Goal: Information Seeking & Learning: Learn about a topic

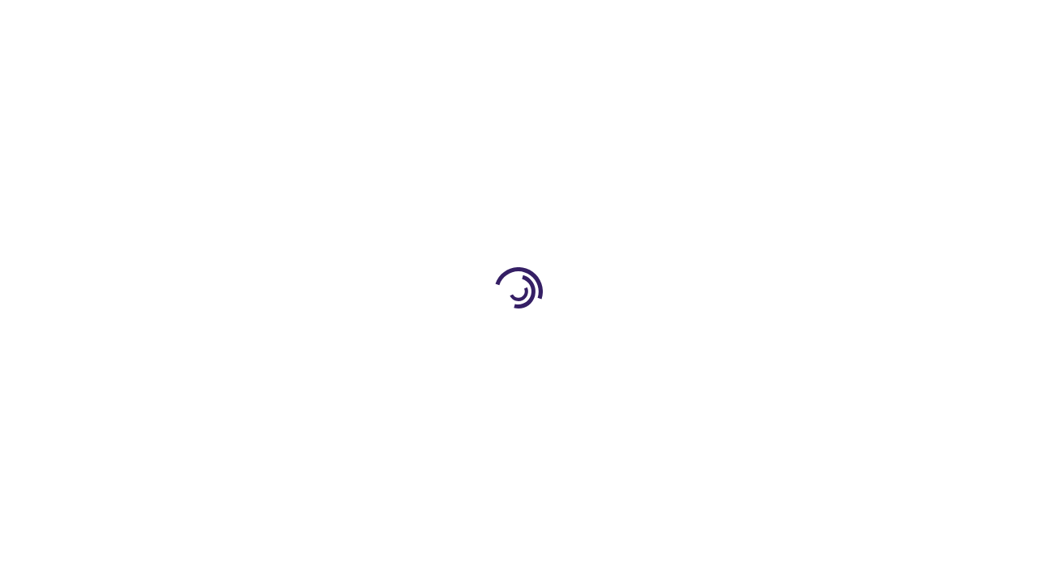
scroll to position [3576, 0]
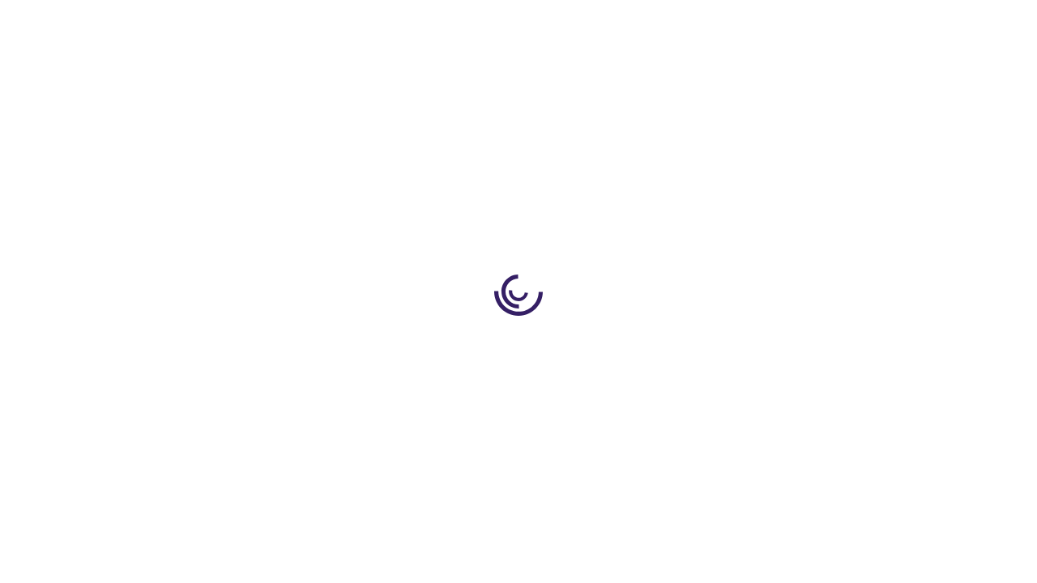
scroll to position [841, 0]
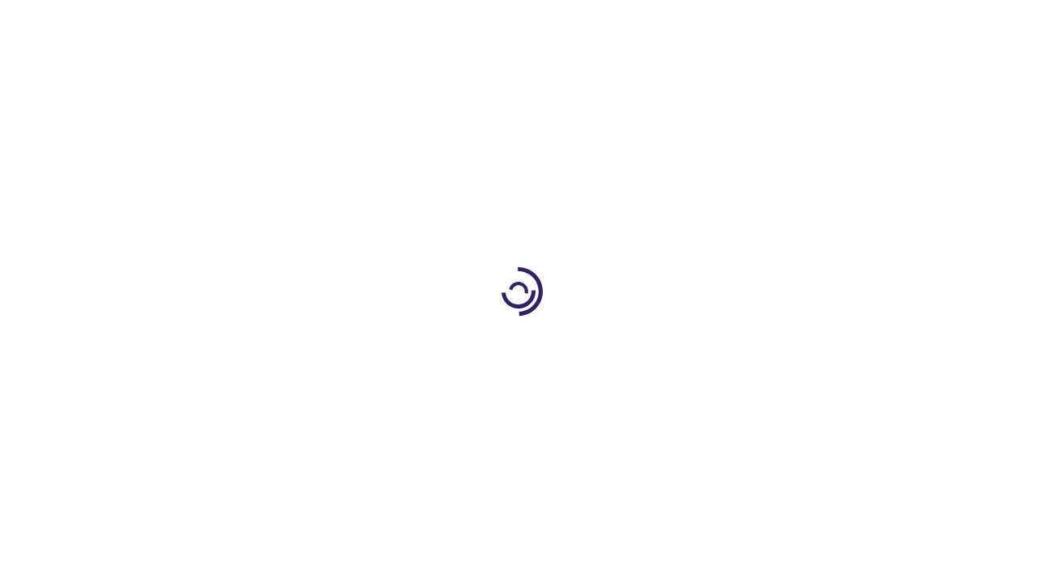
scroll to position [592, 0]
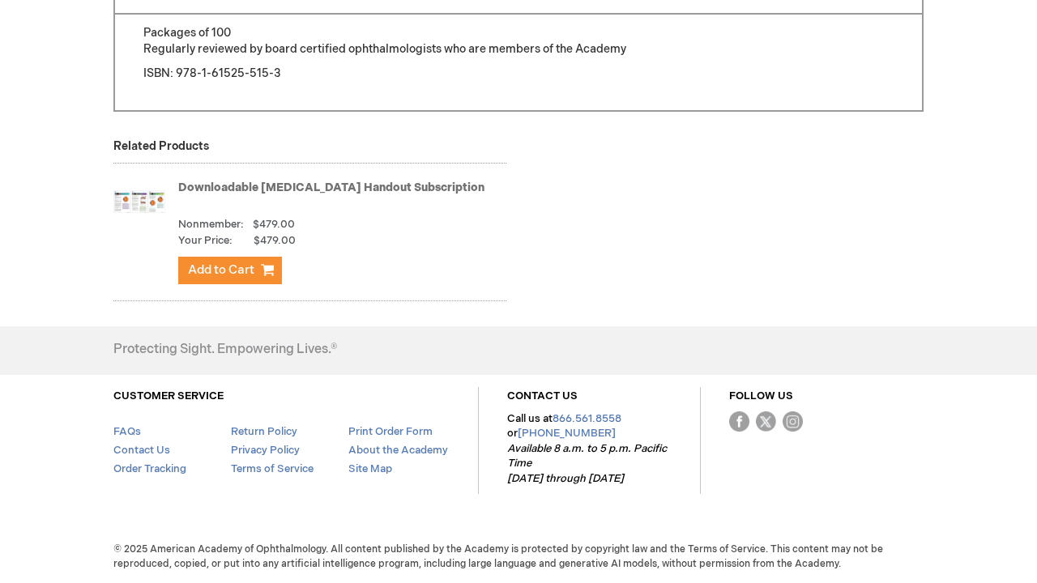
scroll to position [2328, 0]
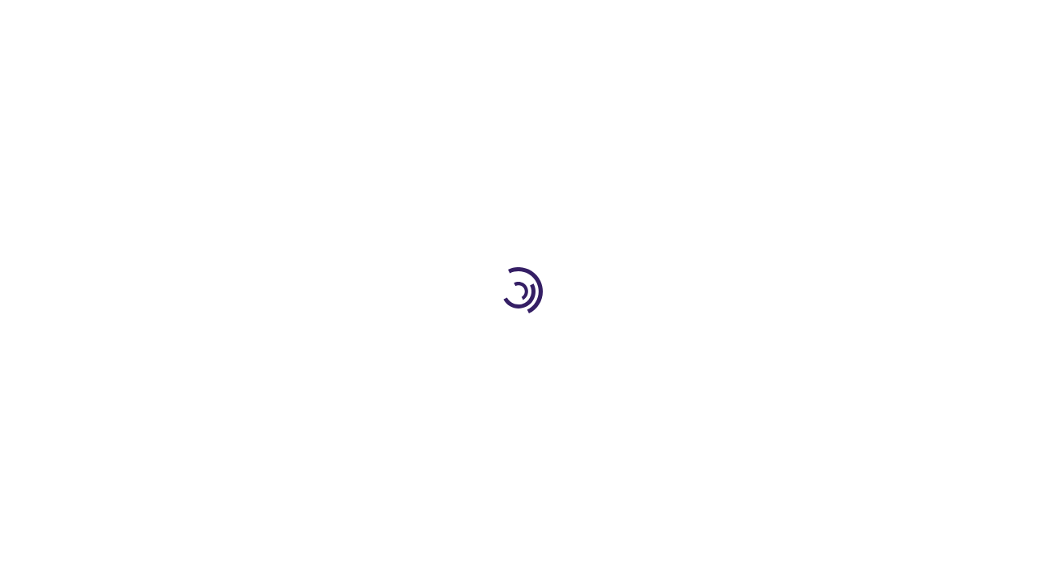
scroll to position [1298, 0]
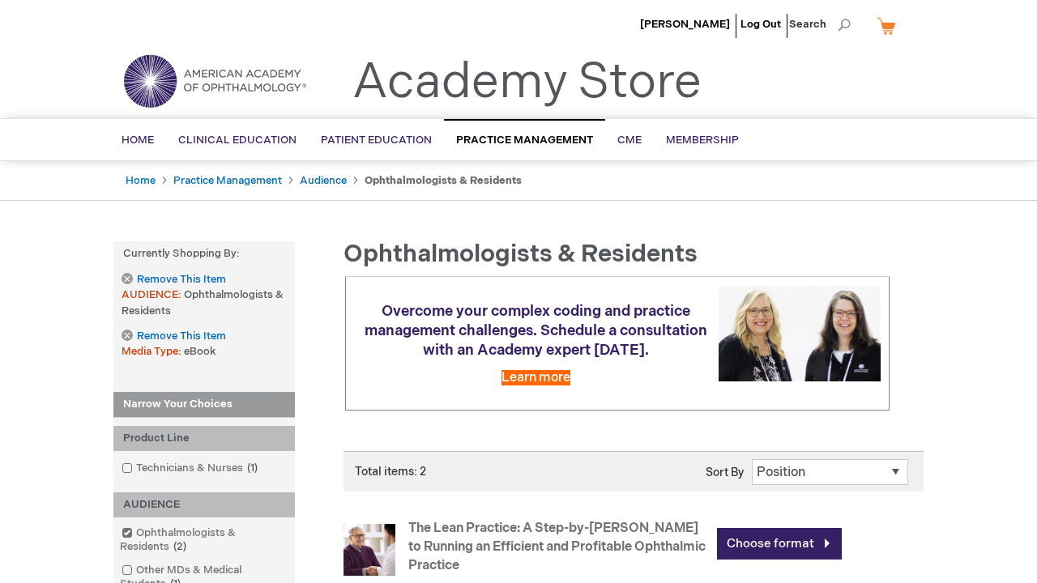
scroll to position [696, 0]
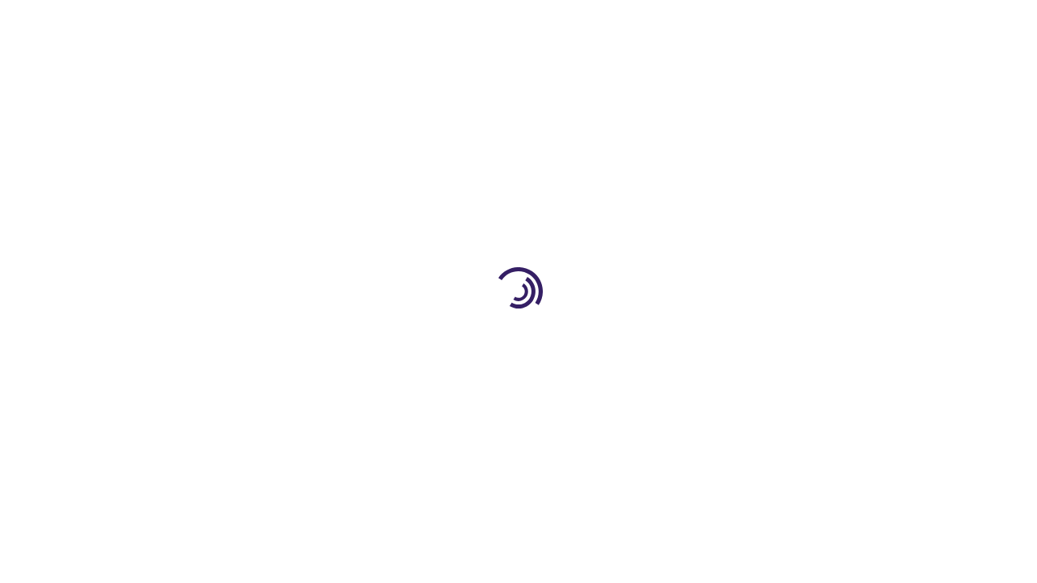
scroll to position [2676, 0]
type input "1"
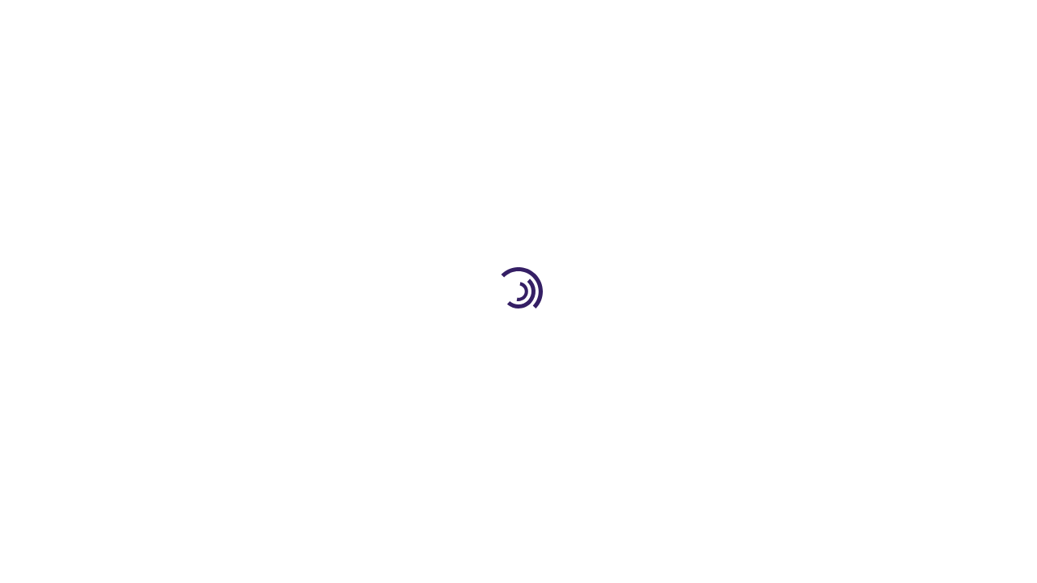
type input "1"
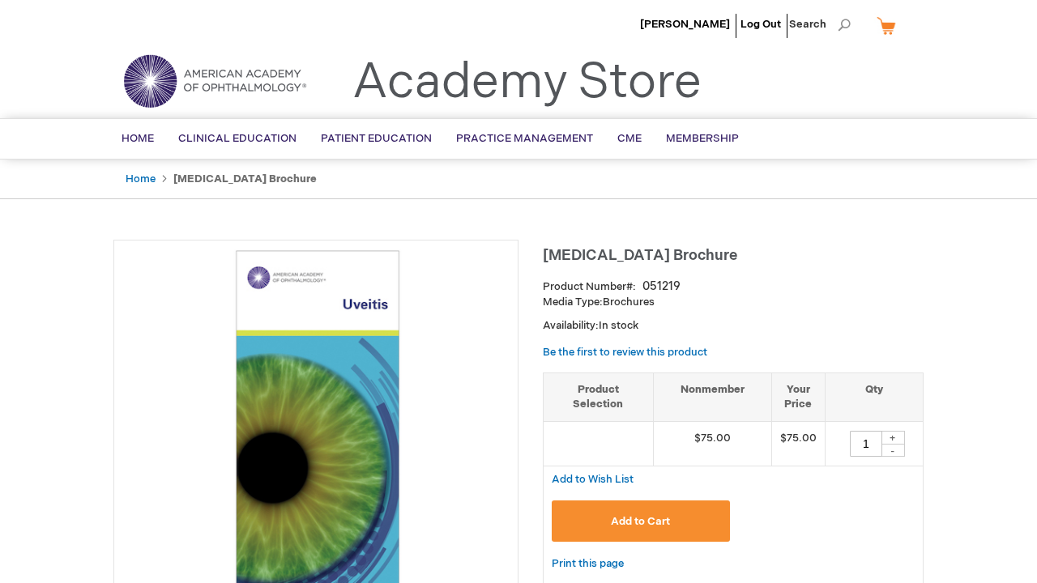
scroll to position [1534, 0]
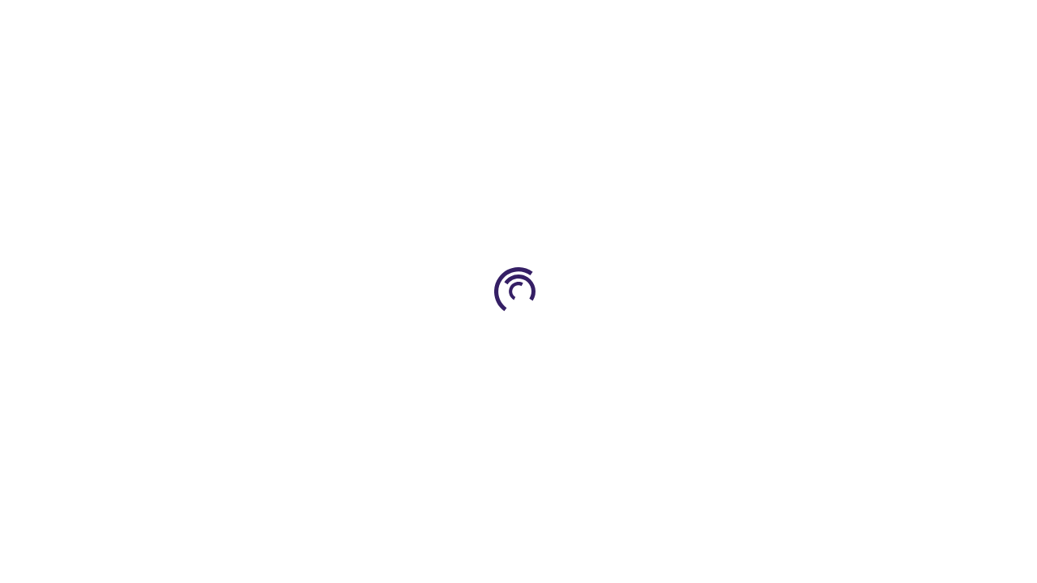
scroll to position [1534, 0]
type input "1"
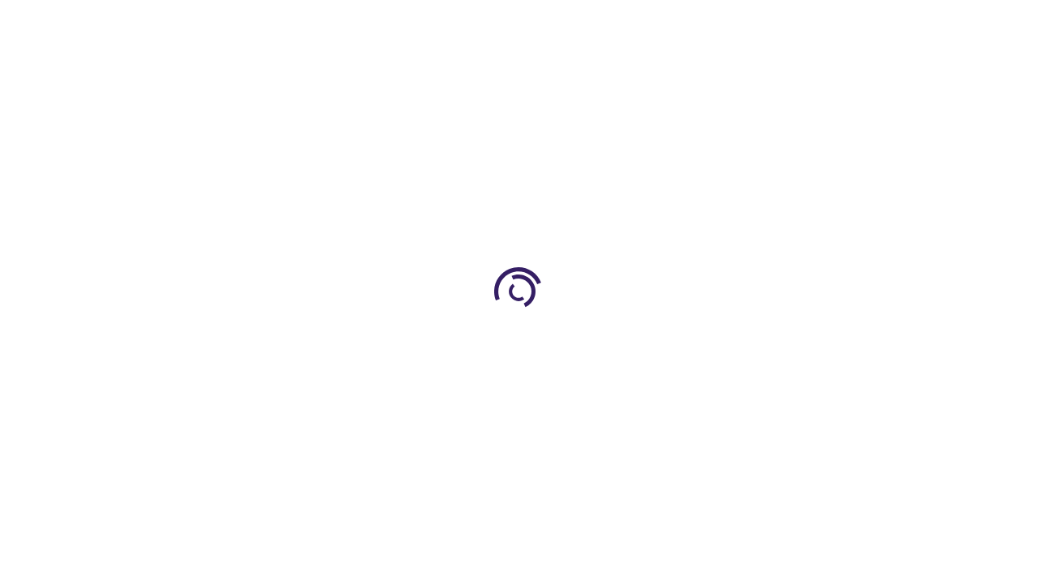
scroll to position [412, 0]
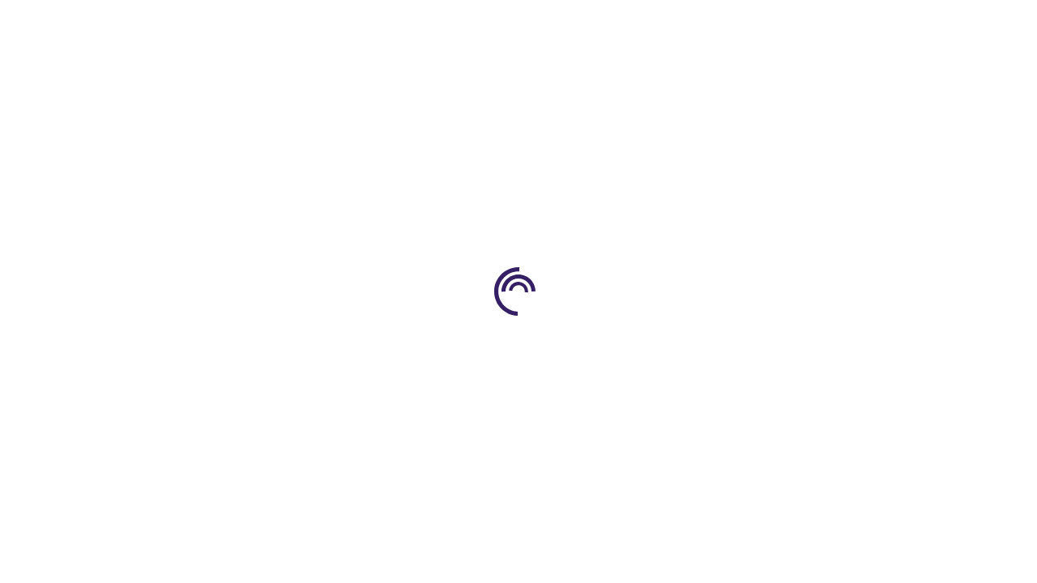
scroll to position [1060, 0]
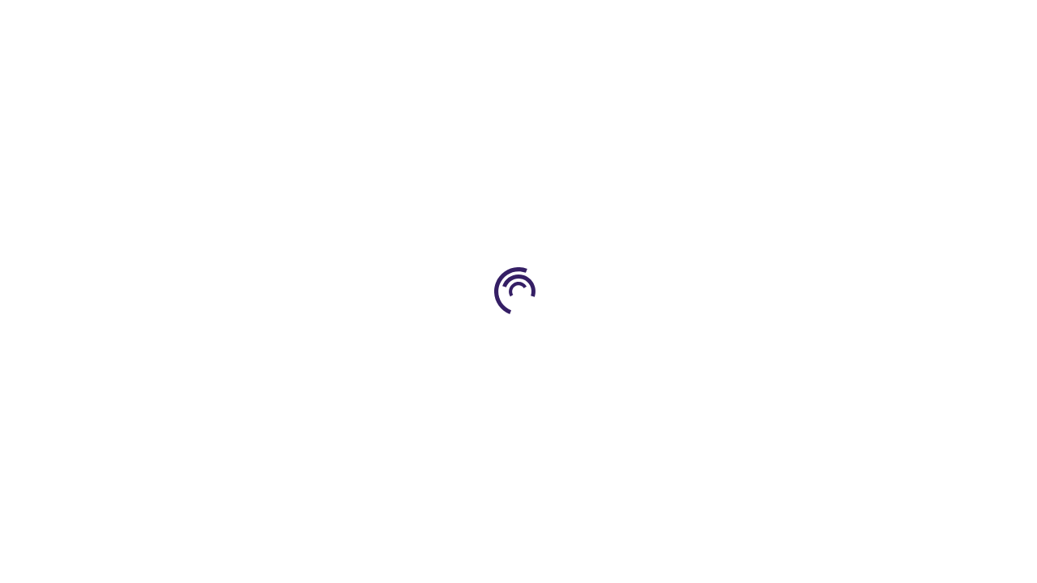
scroll to position [399, 0]
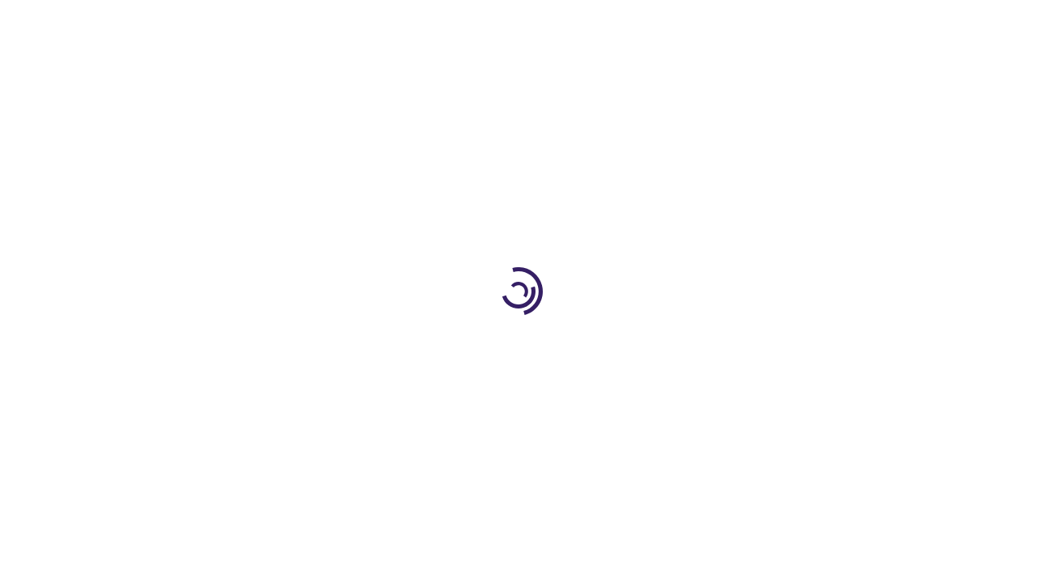
scroll to position [212, 0]
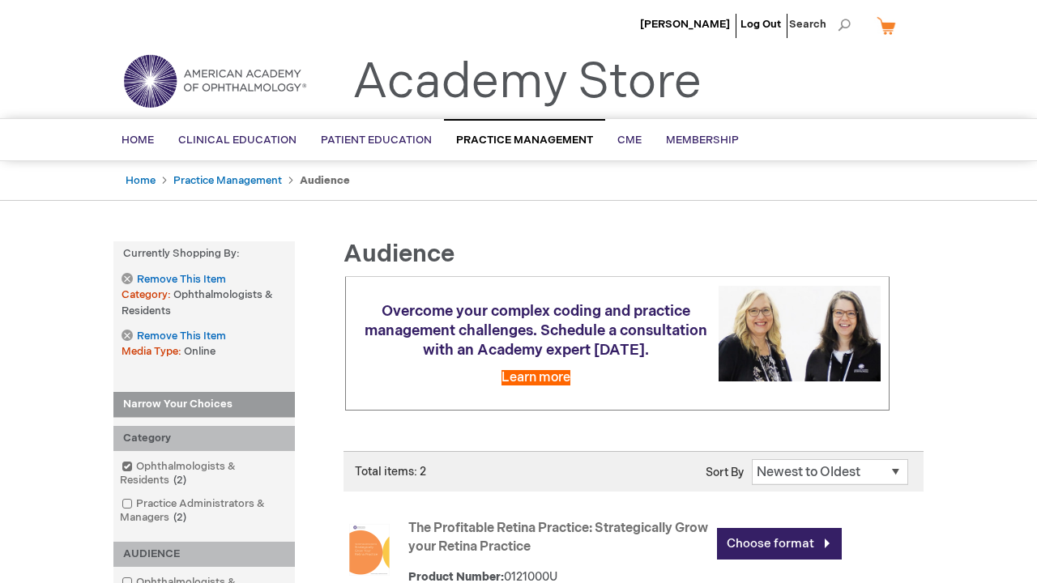
scroll to position [634, 0]
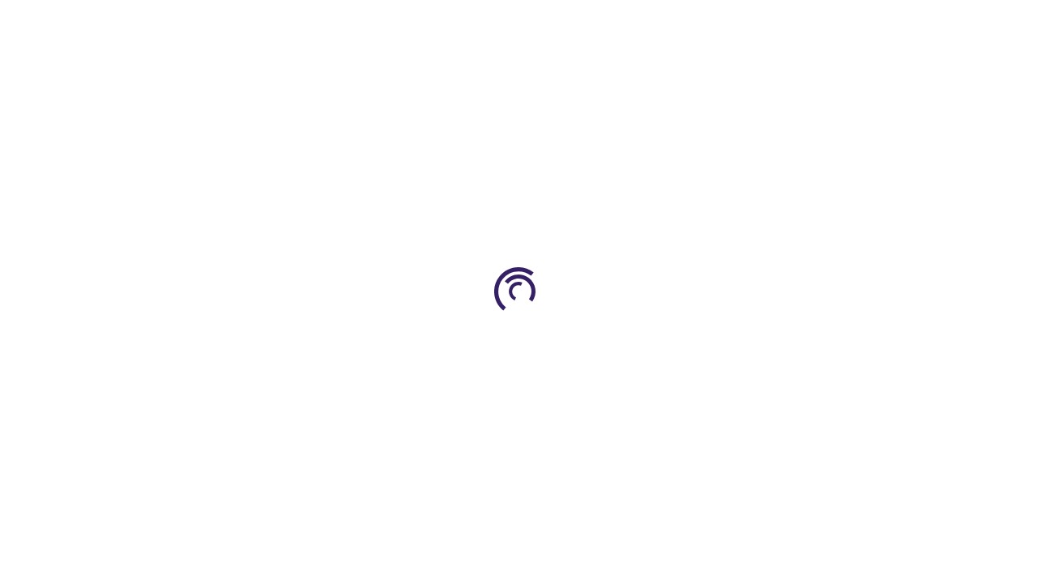
scroll to position [817, 0]
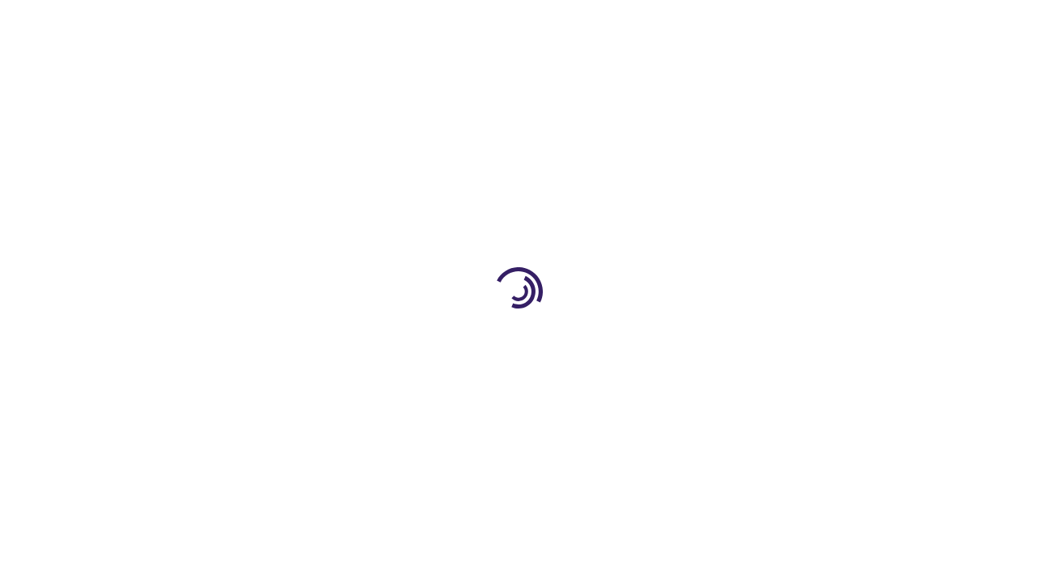
scroll to position [603, 0]
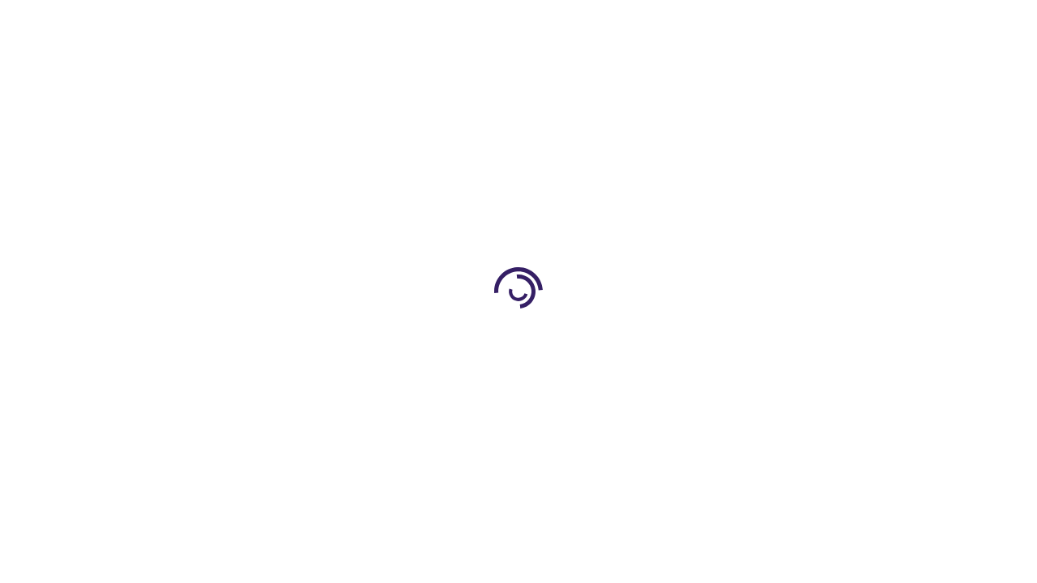
scroll to position [1049, 0]
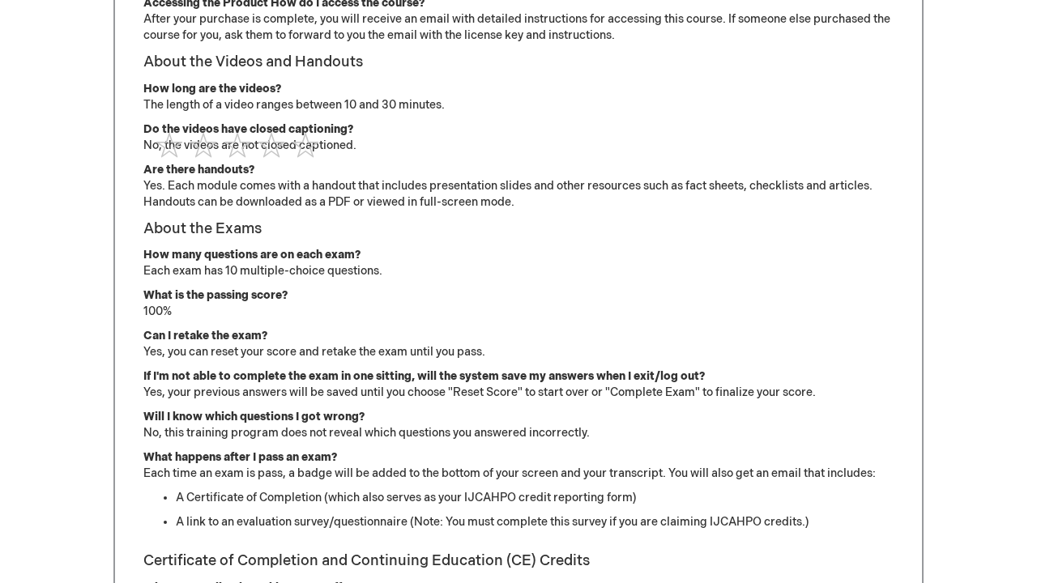
scroll to position [664, 0]
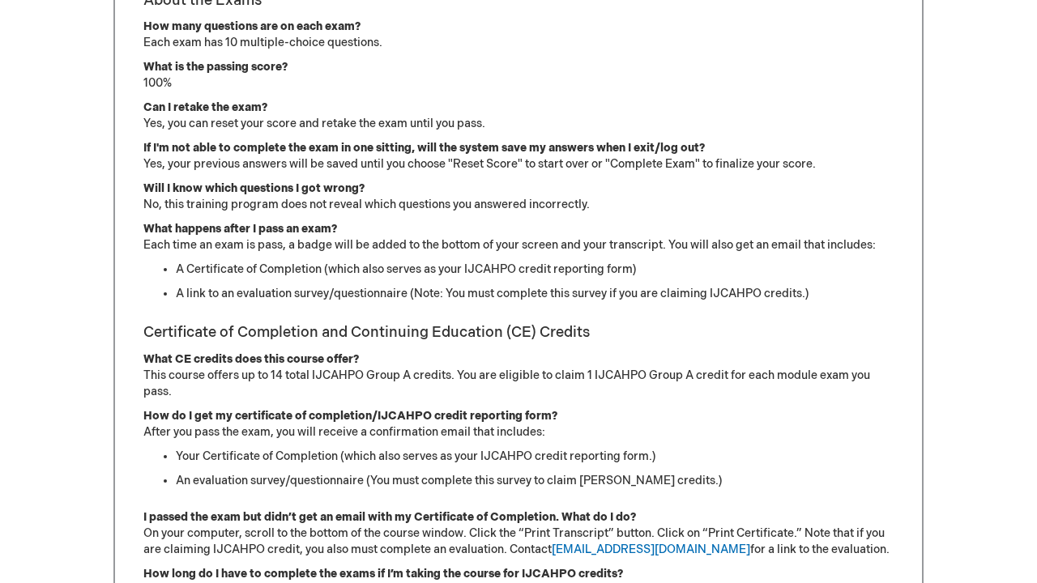
scroll to position [2589, 0]
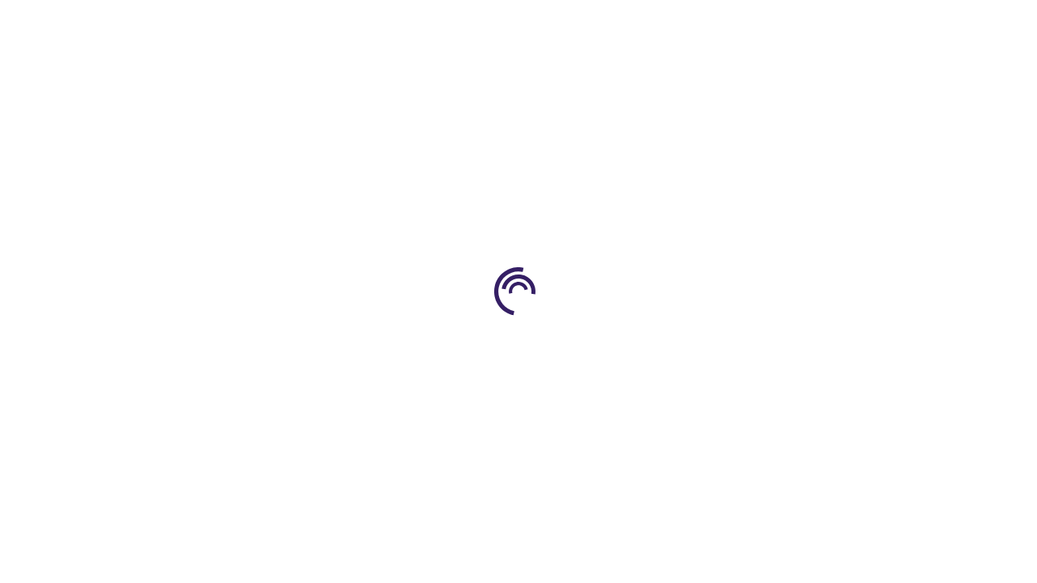
scroll to position [1494, 0]
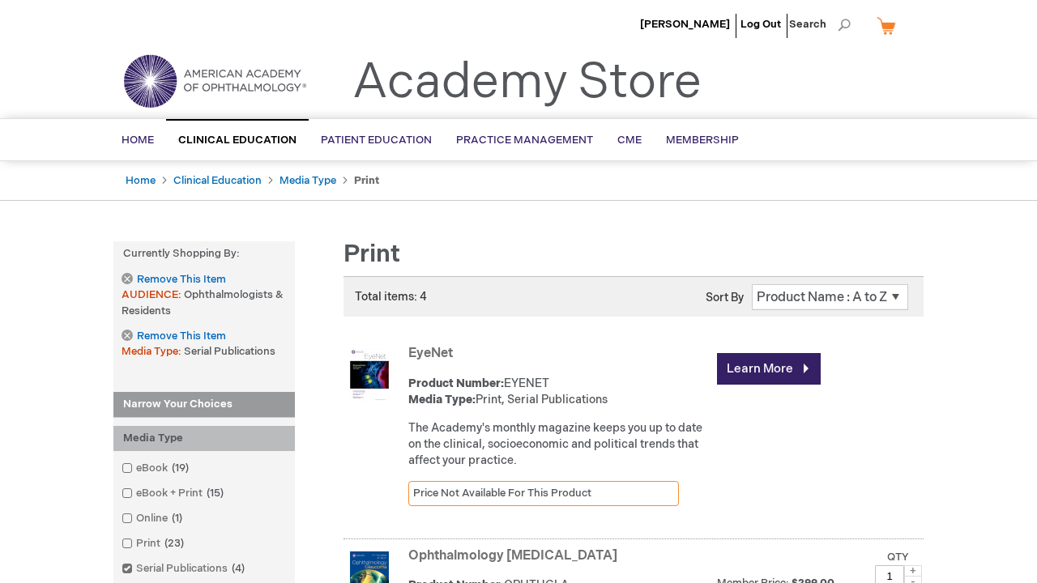
scroll to position [1020, 0]
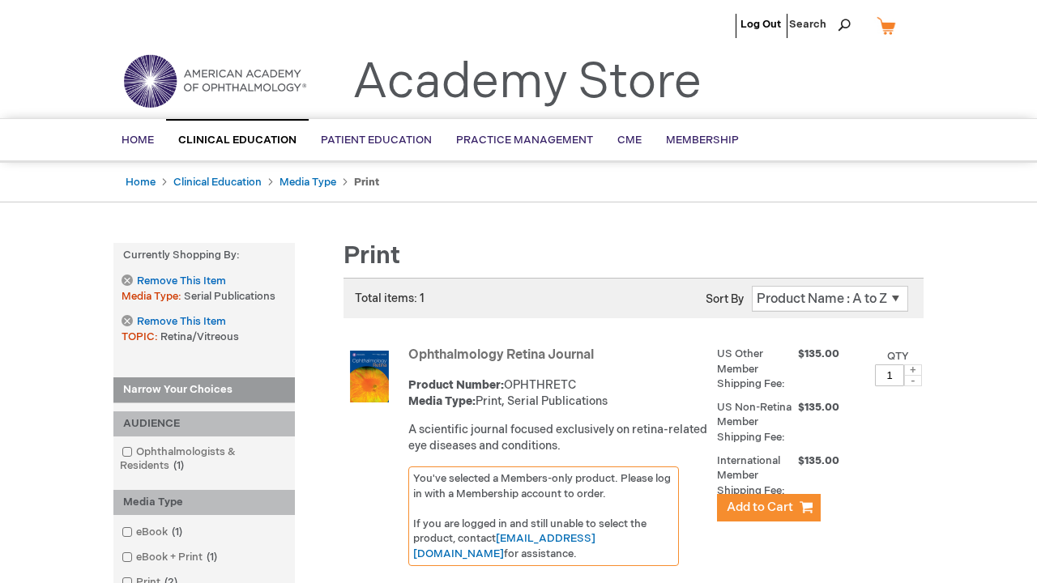
scroll to position [2103, 0]
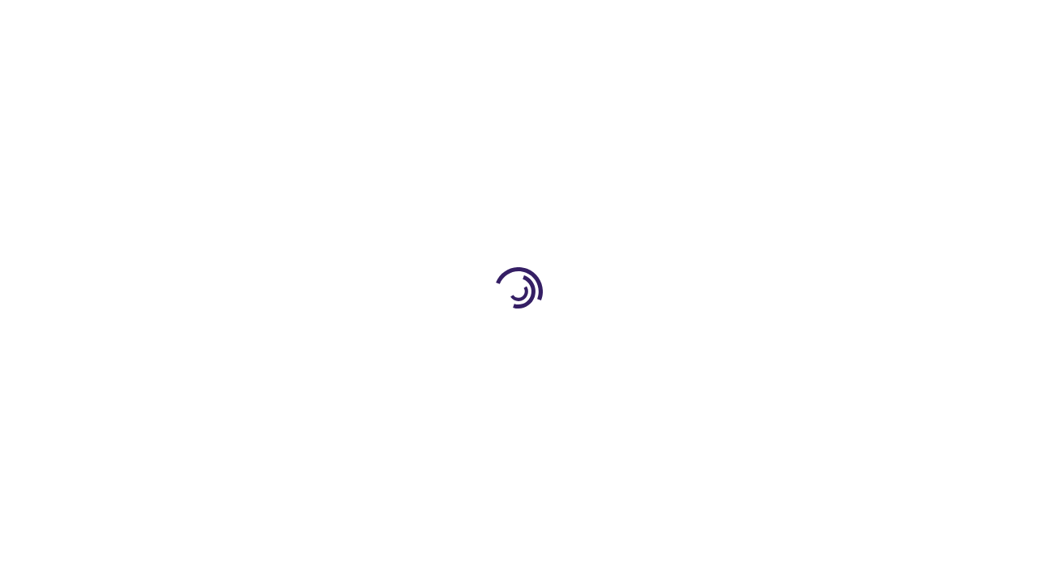
scroll to position [449, 0]
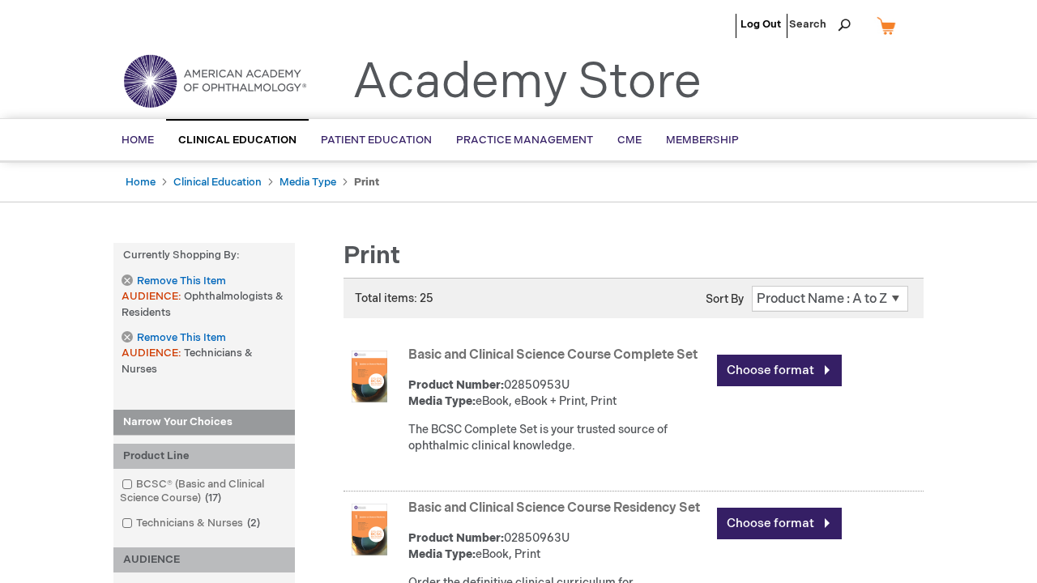
scroll to position [1878, 0]
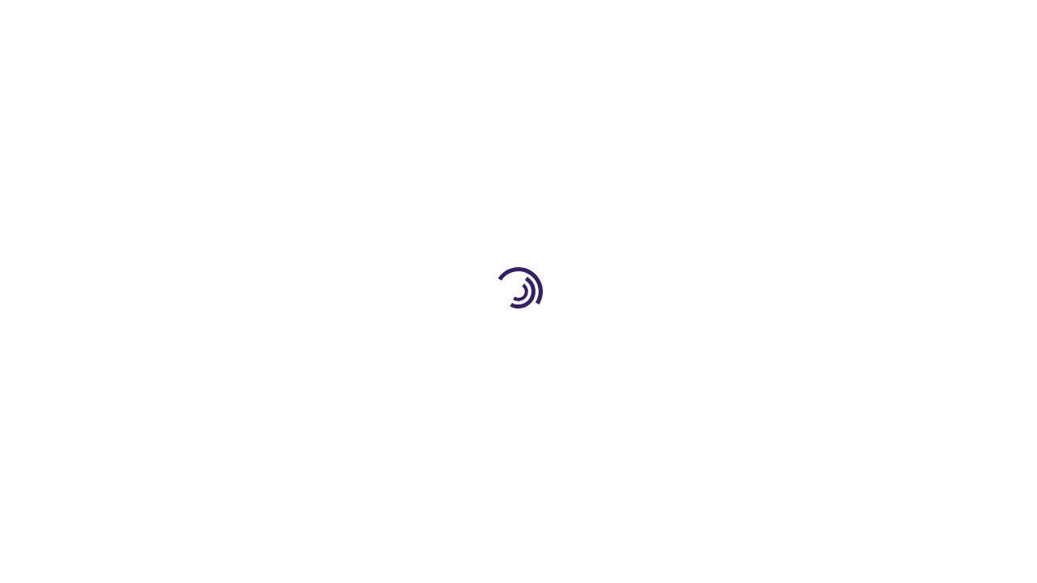
scroll to position [2585, 0]
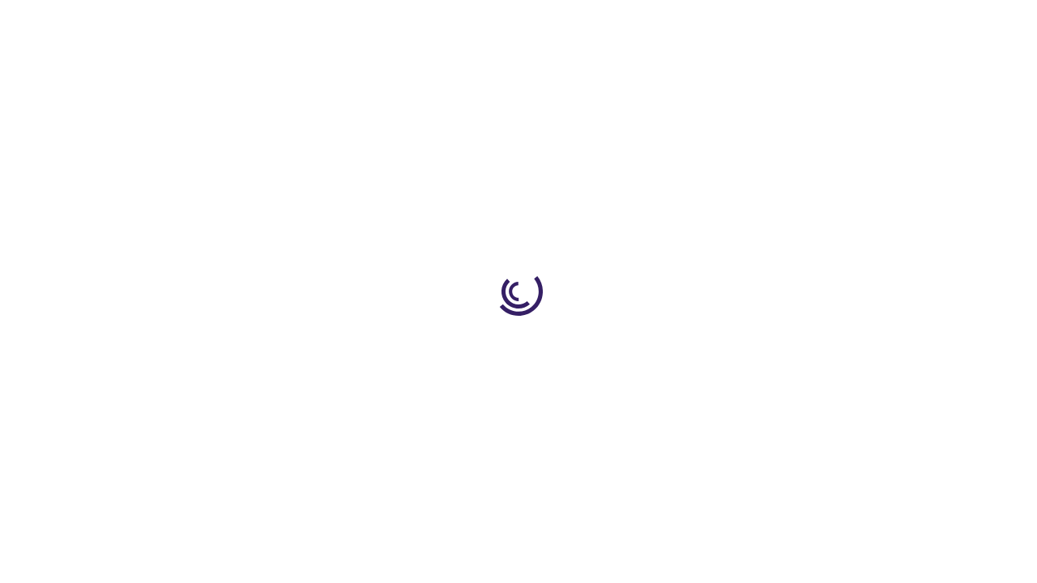
scroll to position [742, 0]
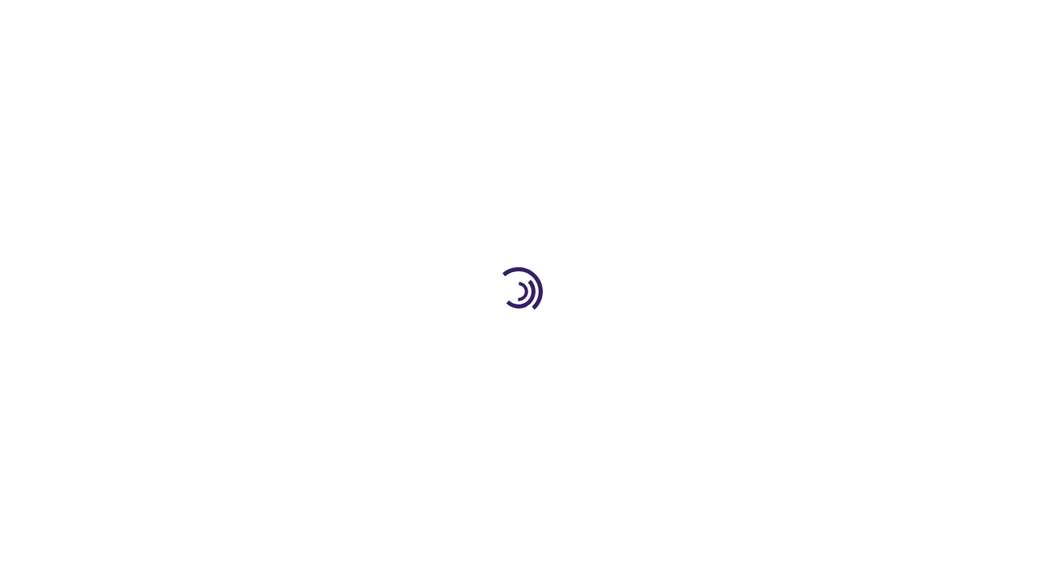
scroll to position [1782, 0]
